Goal: Task Accomplishment & Management: Manage account settings

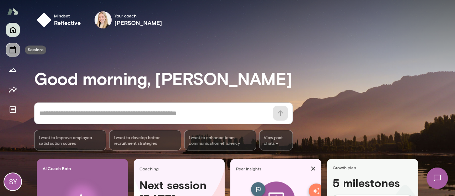
click at [12, 51] on icon "Sessions" at bounding box center [13, 50] width 9 height 9
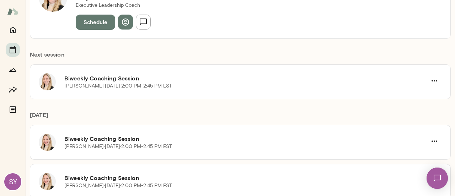
scroll to position [117, 0]
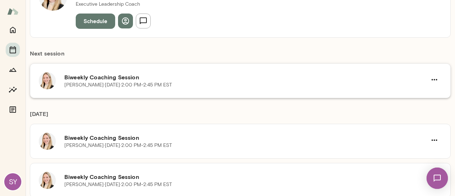
click at [207, 75] on h6 "Biweekly Coaching Session" at bounding box center [245, 77] width 363 height 9
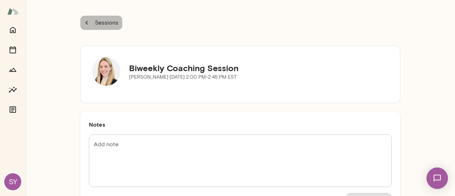
click at [86, 22] on icon "button" at bounding box center [87, 23] width 2 height 4
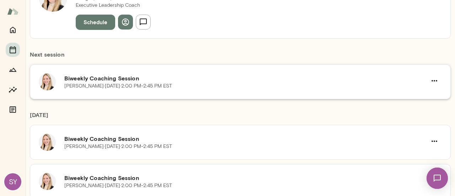
scroll to position [118, 0]
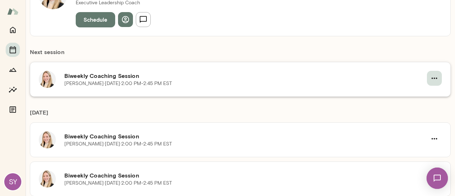
click at [434, 74] on icon "button" at bounding box center [434, 78] width 9 height 9
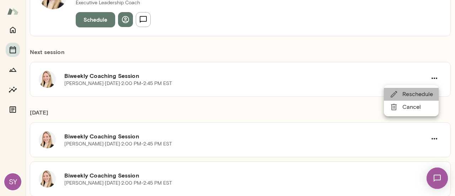
click at [422, 95] on span "Reschedule" at bounding box center [418, 94] width 31 height 9
